Goal: Navigation & Orientation: Find specific page/section

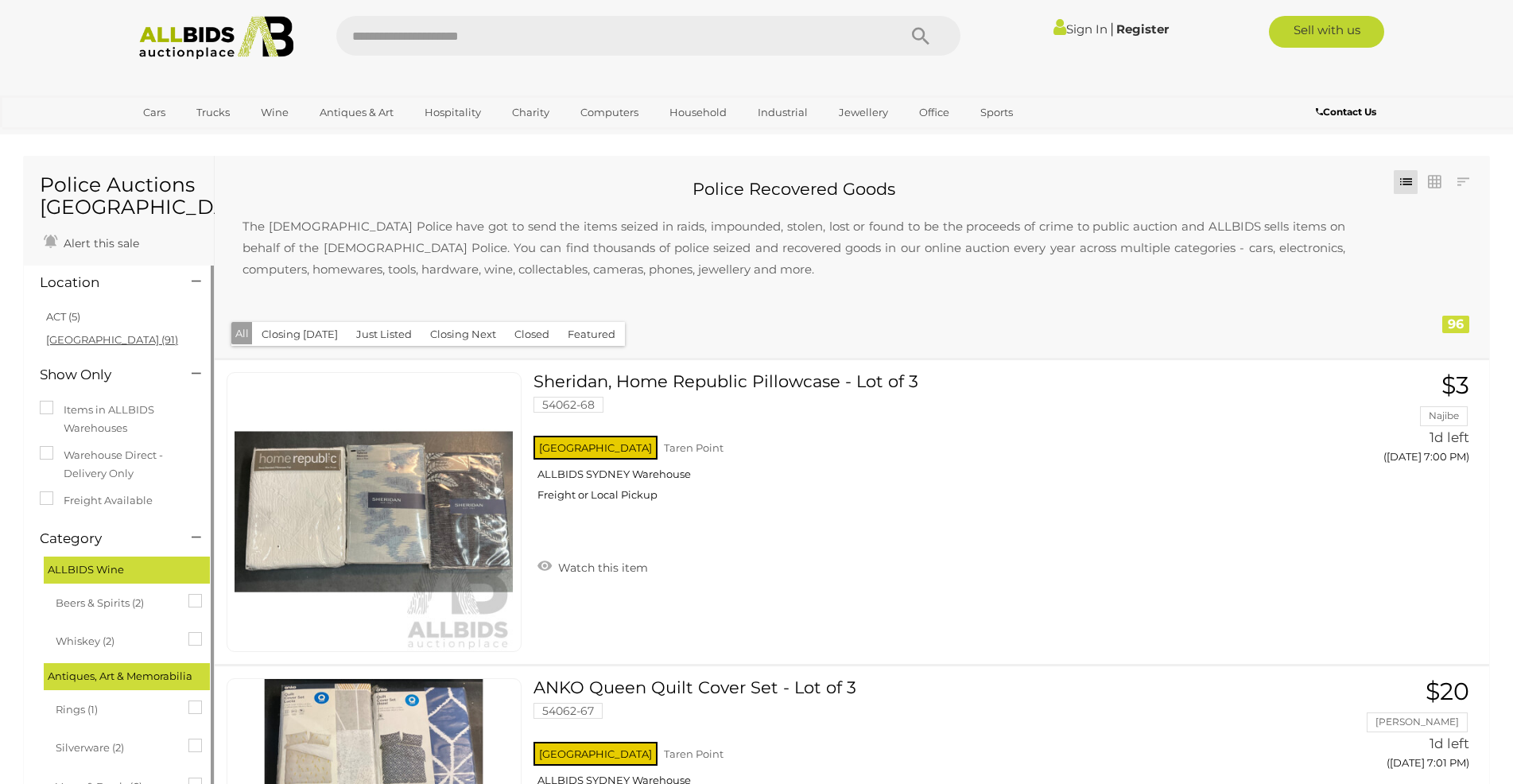
click at [59, 341] on link "[GEOGRAPHIC_DATA] (91)" at bounding box center [112, 340] width 132 height 12
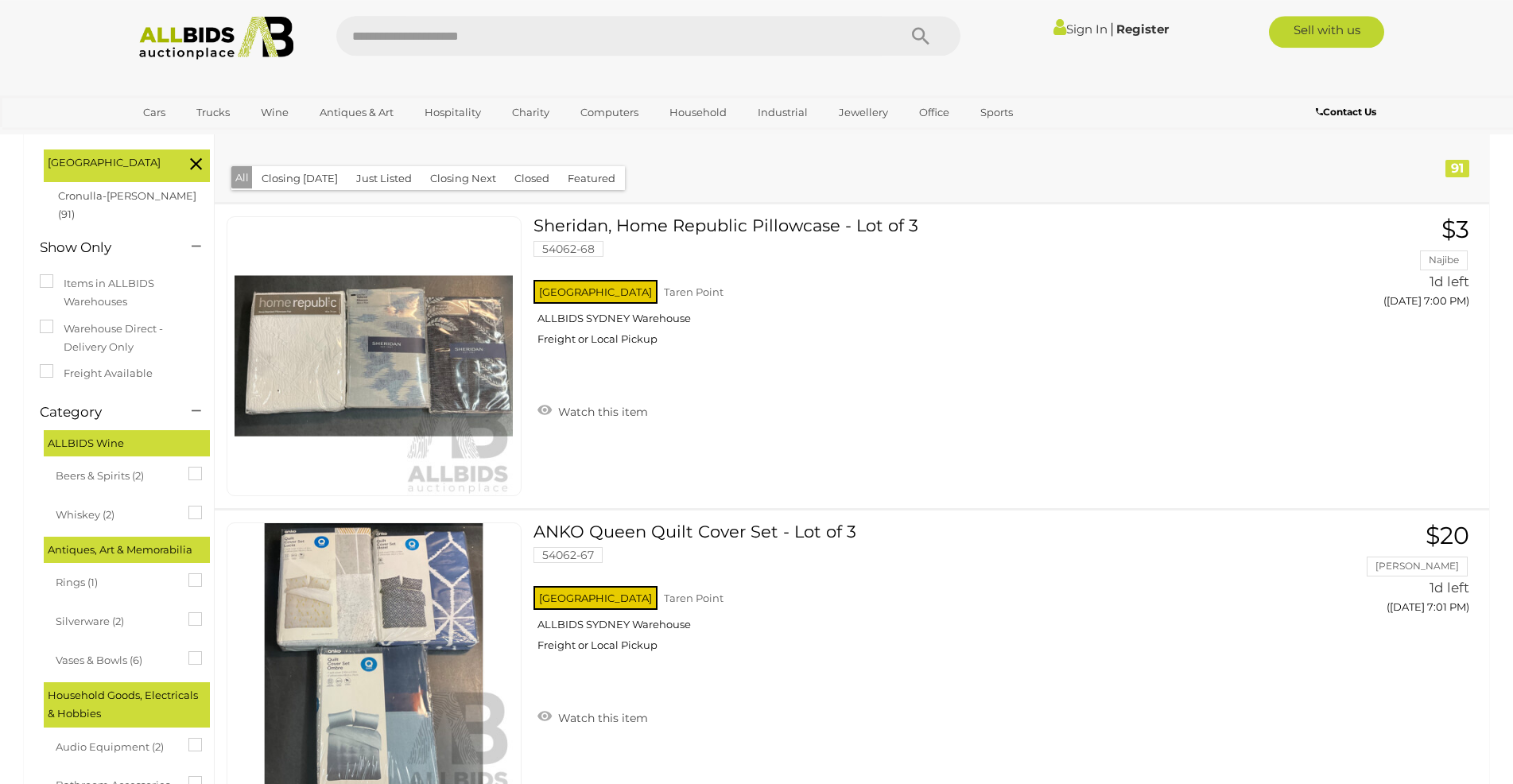
scroll to position [208, 0]
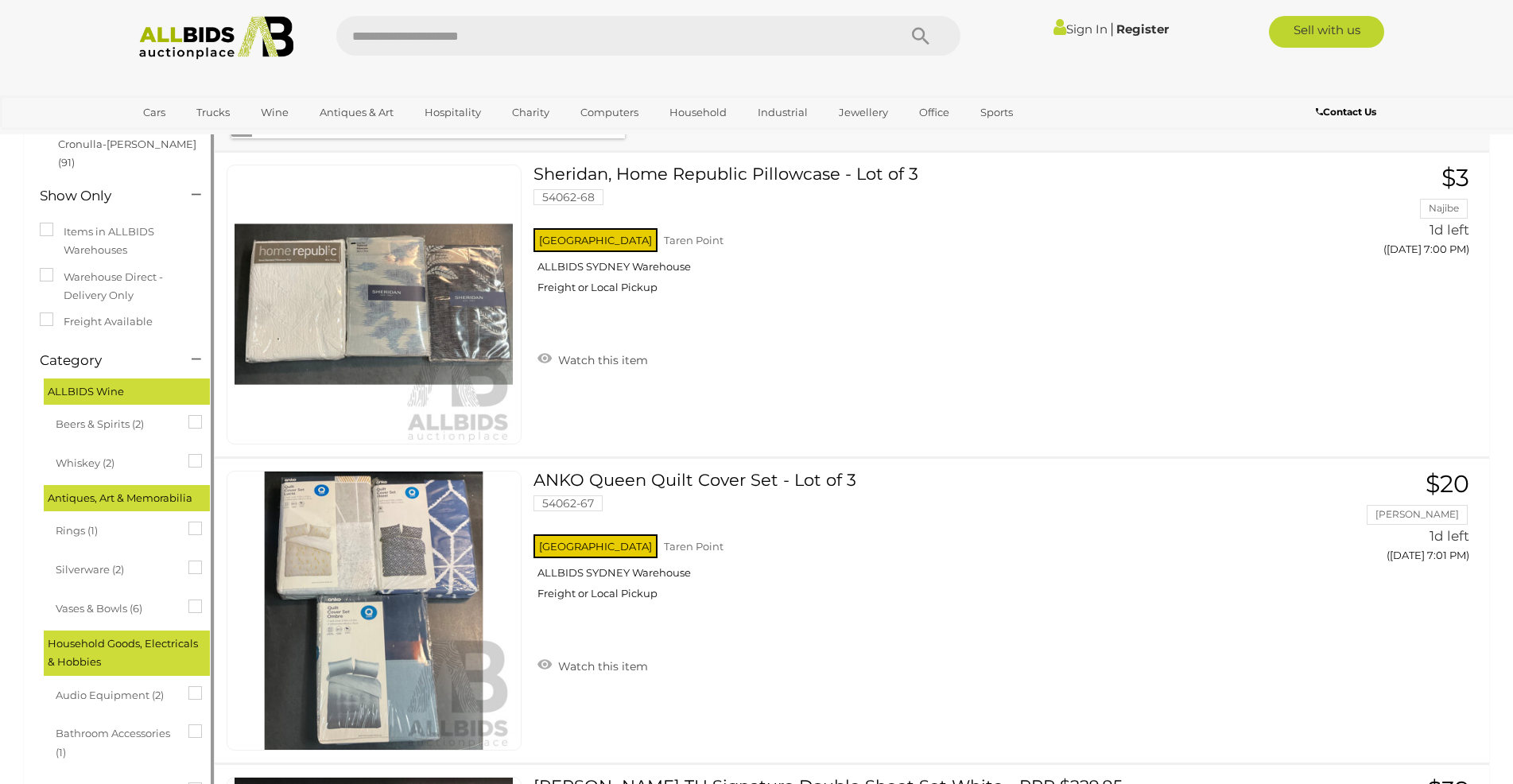
click at [103, 557] on span "Silverware (2)" at bounding box center [115, 568] width 119 height 22
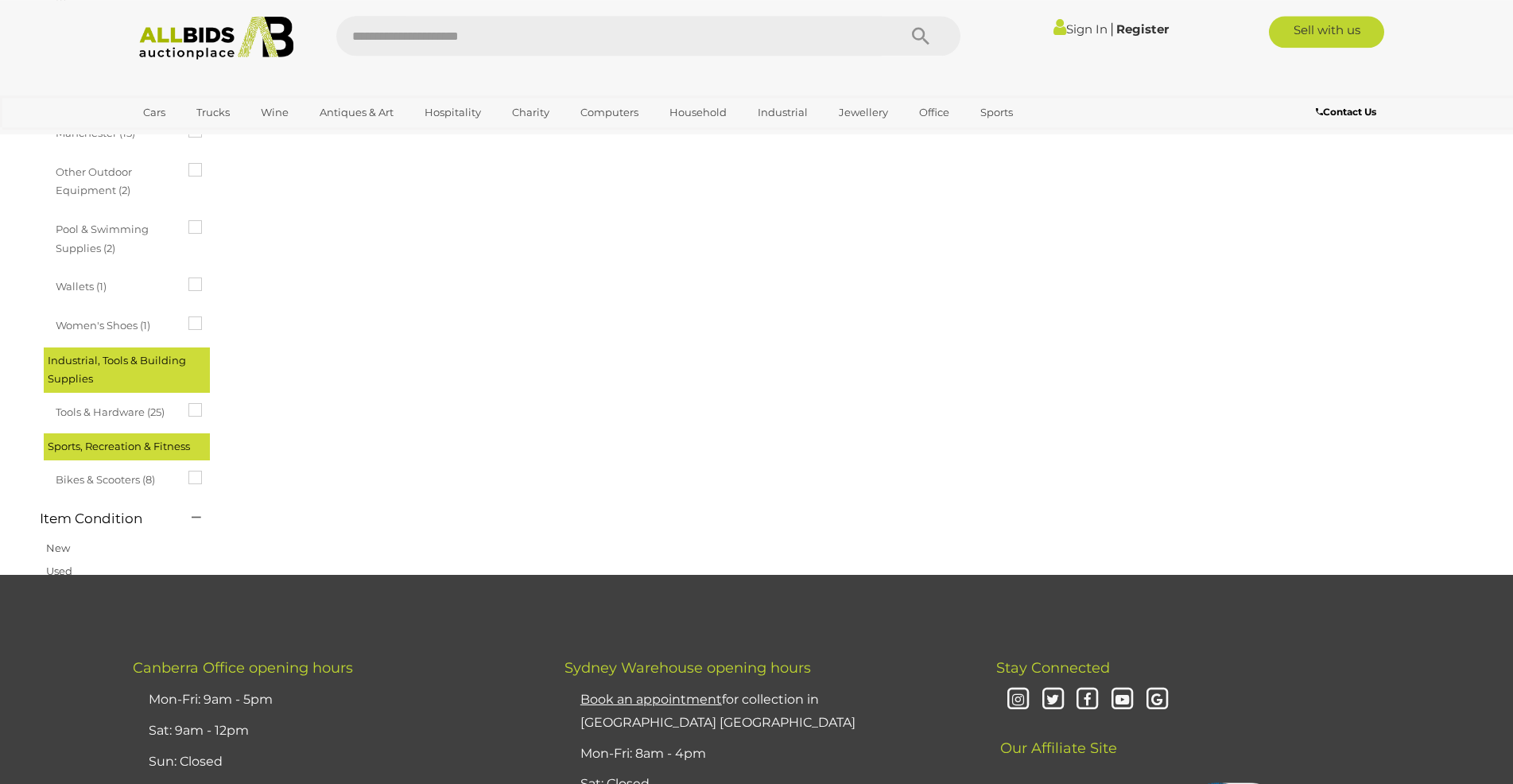
scroll to position [1098, 0]
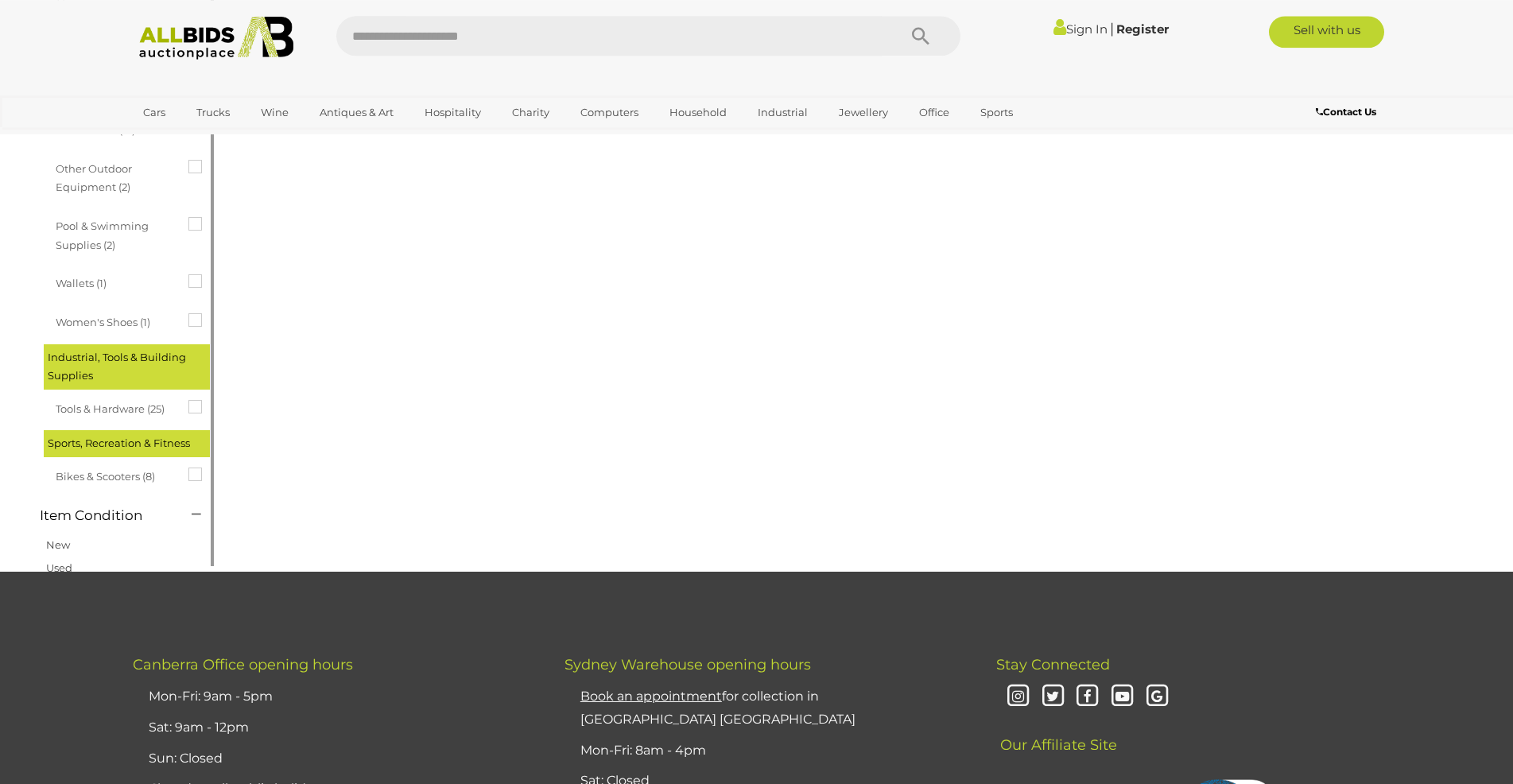
click at [142, 464] on span "Bikes & Scooters (8)" at bounding box center [115, 474] width 119 height 22
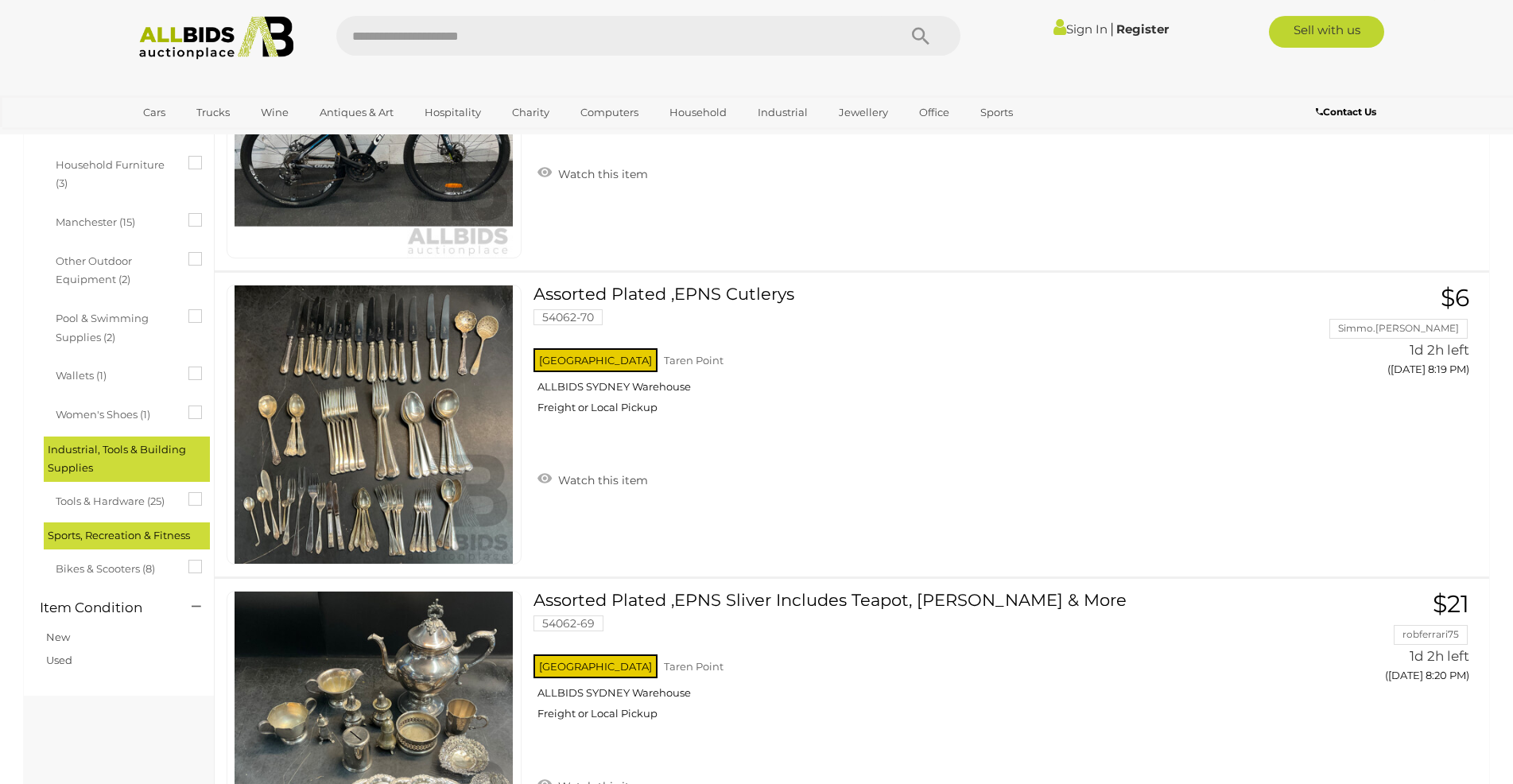
scroll to position [1104, 0]
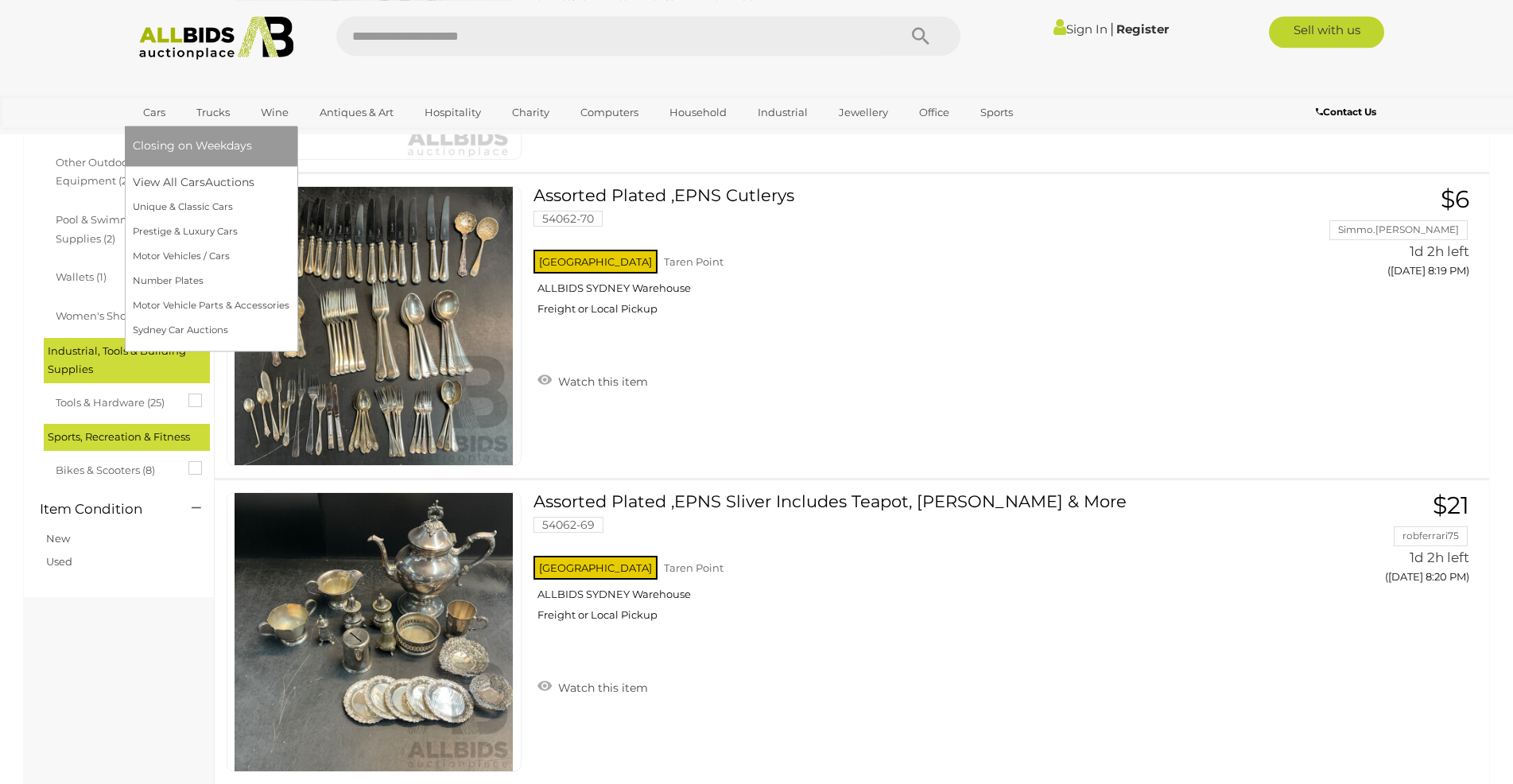
click at [145, 114] on link "Cars" at bounding box center [154, 113] width 43 height 27
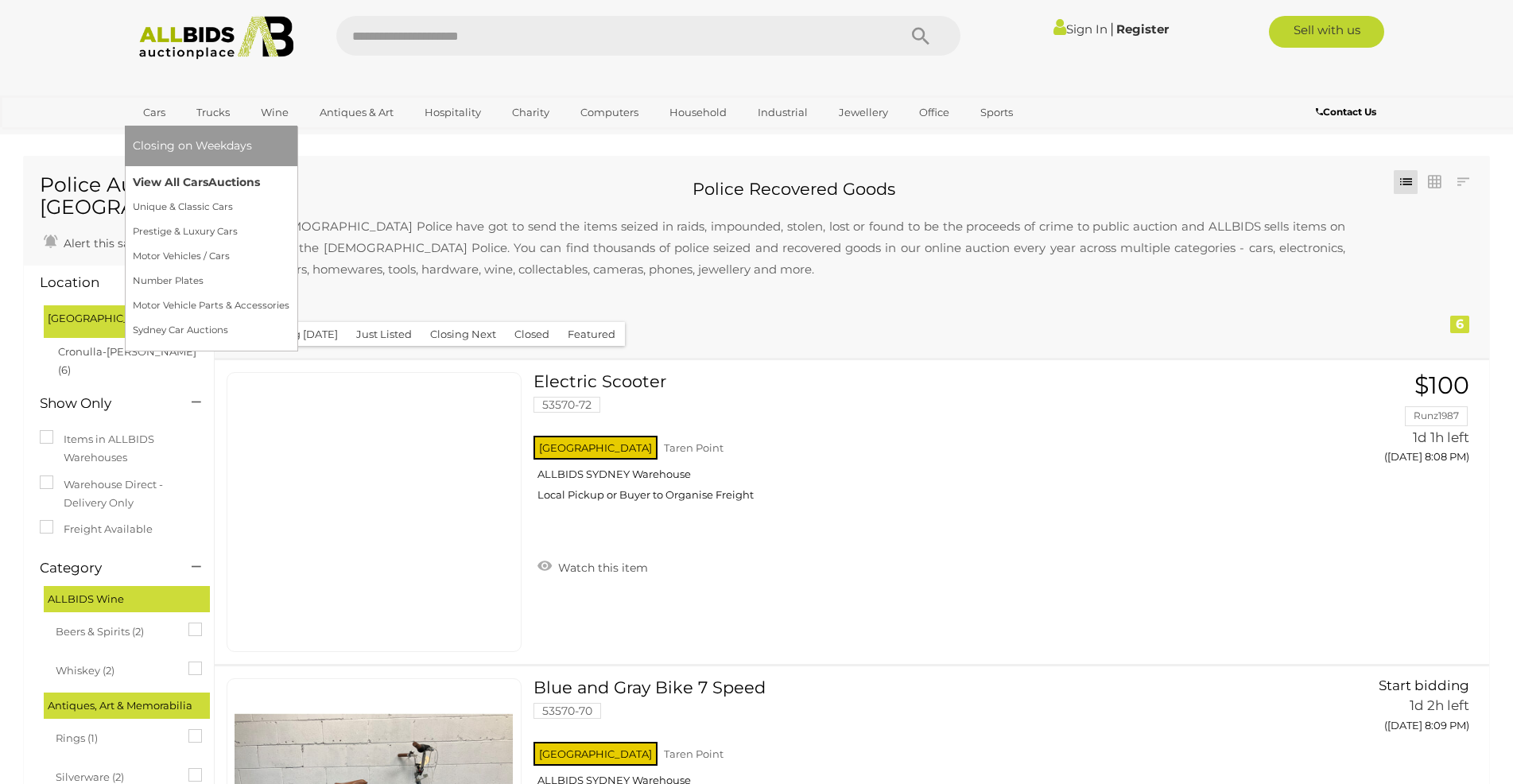
click at [177, 183] on link "View All Cars Auctions" at bounding box center [211, 183] width 157 height 25
